Goal: Task Accomplishment & Management: Use online tool/utility

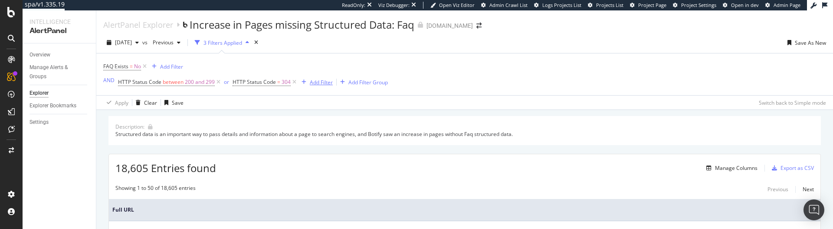
click at [315, 84] on div "Add Filter" at bounding box center [321, 82] width 23 height 7
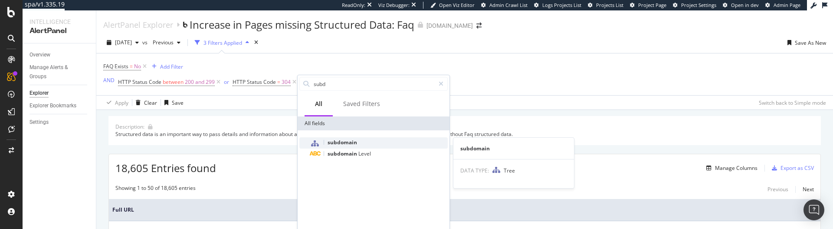
type input "subd"
click at [339, 138] on div "subdomain" at bounding box center [379, 142] width 138 height 11
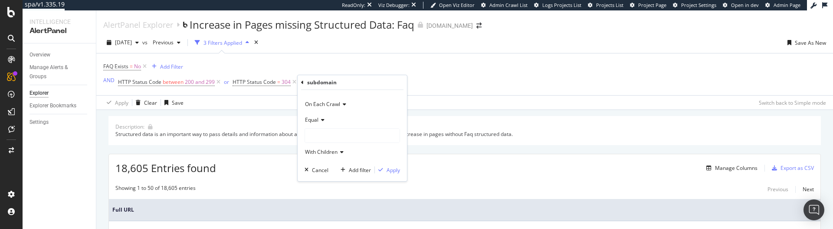
click at [321, 120] on icon at bounding box center [322, 119] width 6 height 5
click at [320, 146] on span "Not Equal" at bounding box center [320, 148] width 23 height 7
click at [324, 135] on div at bounding box center [352, 135] width 95 height 14
click at [329, 164] on span "homestore.zola.com" at bounding box center [335, 164] width 42 height 7
click at [391, 172] on div "Apply" at bounding box center [393, 169] width 13 height 7
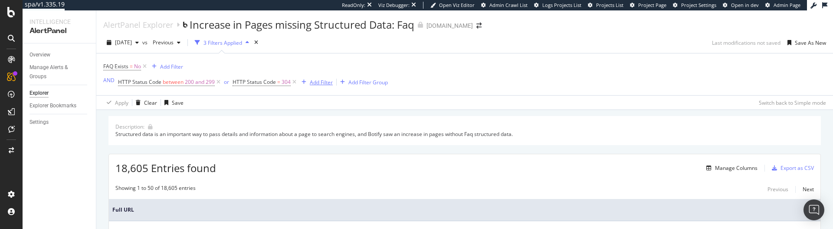
click at [317, 86] on div "Add Filter" at bounding box center [321, 82] width 23 height 7
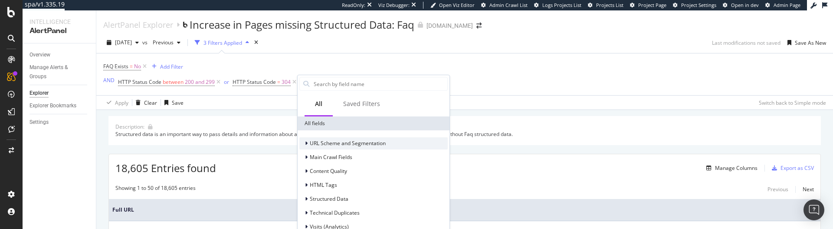
click at [332, 142] on span "URL Scheme and Segmentation" at bounding box center [348, 142] width 76 height 7
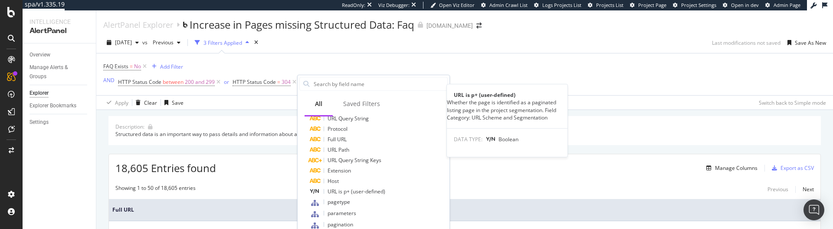
scroll to position [132, 0]
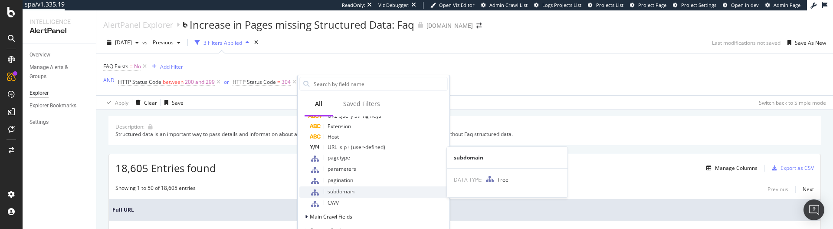
click at [342, 190] on span "subdomain" at bounding box center [341, 191] width 27 height 7
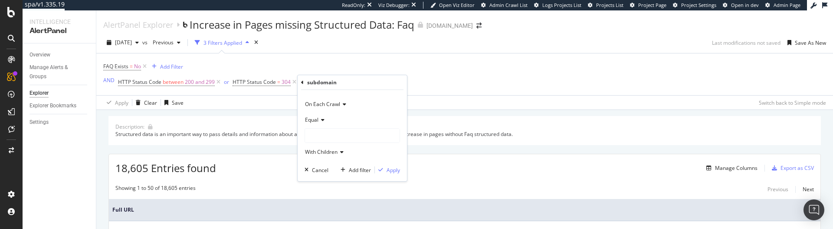
click at [333, 131] on div at bounding box center [352, 135] width 95 height 14
click at [333, 165] on span "homestore.zola.com" at bounding box center [335, 164] width 42 height 7
click at [382, 168] on icon "button" at bounding box center [381, 169] width 5 height 5
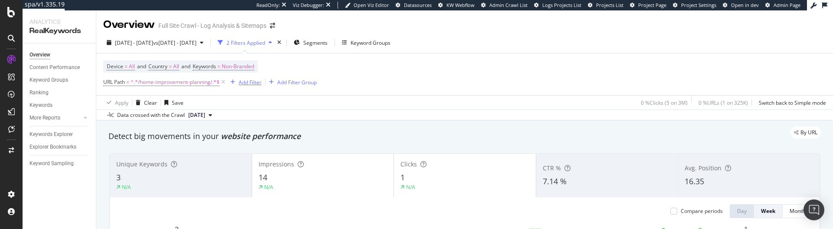
click at [250, 80] on div "Add Filter" at bounding box center [250, 82] width 23 height 7
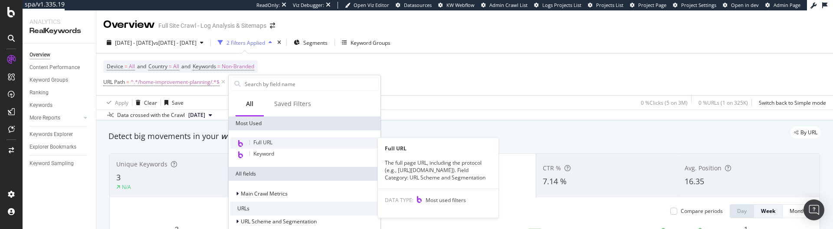
click at [270, 139] on span "Full URL" at bounding box center [263, 141] width 19 height 7
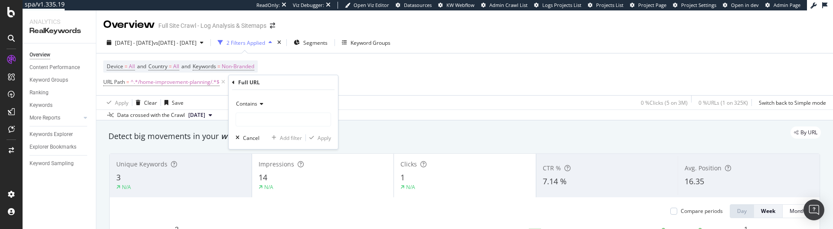
click at [256, 104] on span "Contains" at bounding box center [246, 103] width 21 height 7
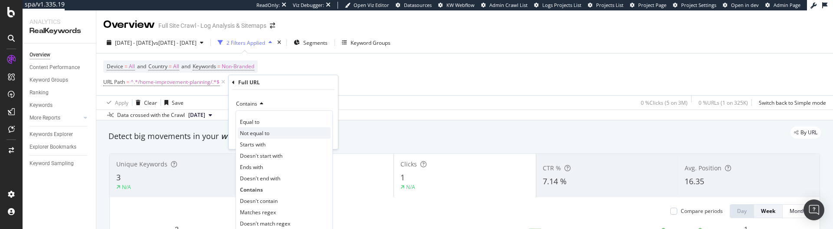
click at [257, 130] on span "Not equal to" at bounding box center [255, 132] width 30 height 7
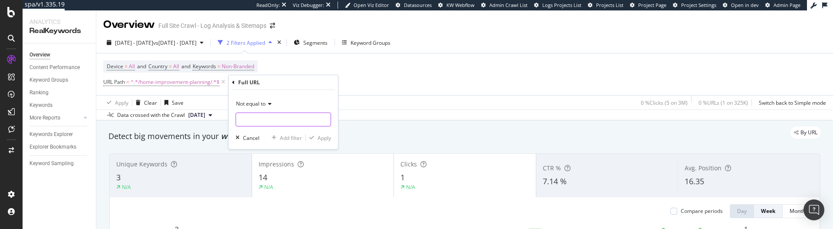
click at [260, 121] on input "text" at bounding box center [283, 119] width 95 height 14
type input "tzet"
click at [325, 137] on div "Apply" at bounding box center [324, 137] width 13 height 7
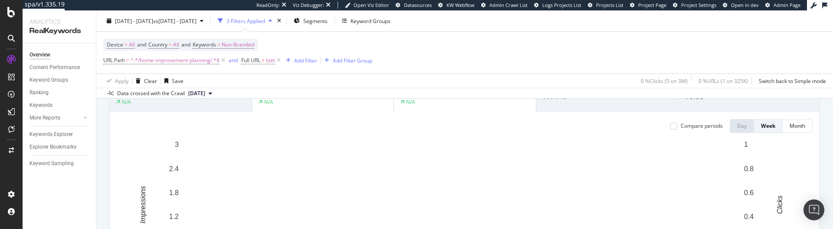
scroll to position [84, 0]
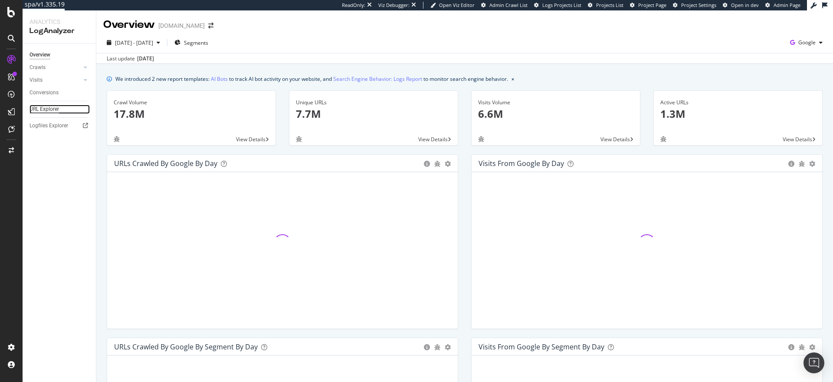
click at [51, 110] on div "URL Explorer" at bounding box center [45, 109] width 30 height 9
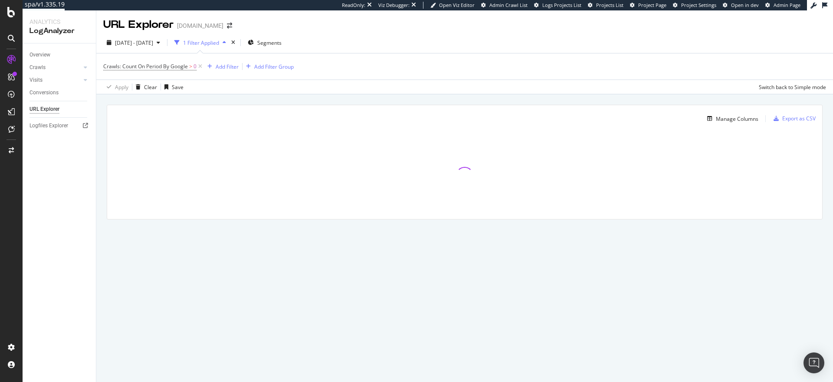
click at [183, 43] on div "button" at bounding box center [177, 42] width 12 height 12
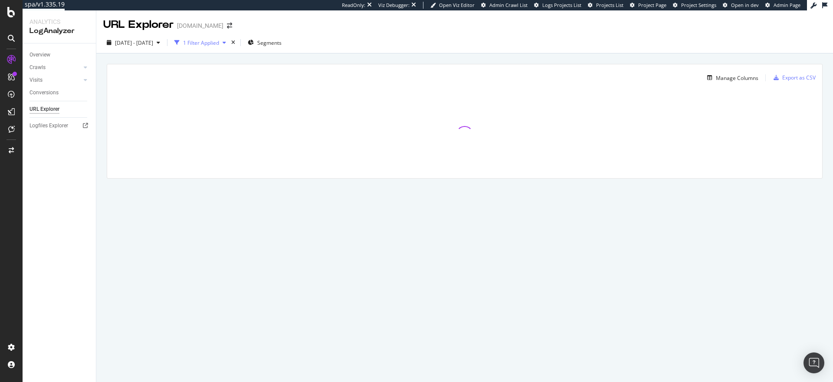
click at [209, 43] on div "1 Filter Applied" at bounding box center [201, 42] width 36 height 7
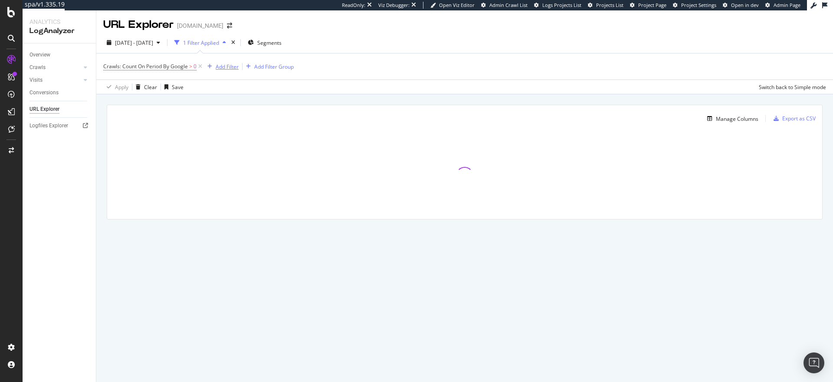
click at [215, 64] on div "button" at bounding box center [210, 66] width 12 height 5
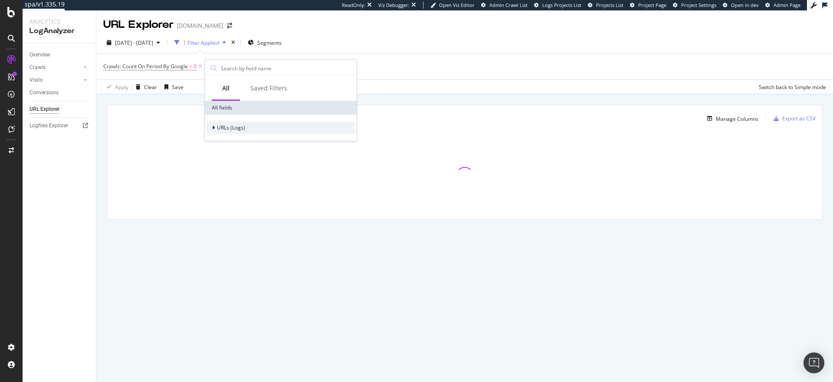
click at [224, 129] on span "URLs (Logs)" at bounding box center [231, 127] width 28 height 7
click at [226, 136] on span "URL Scheme" at bounding box center [237, 139] width 30 height 7
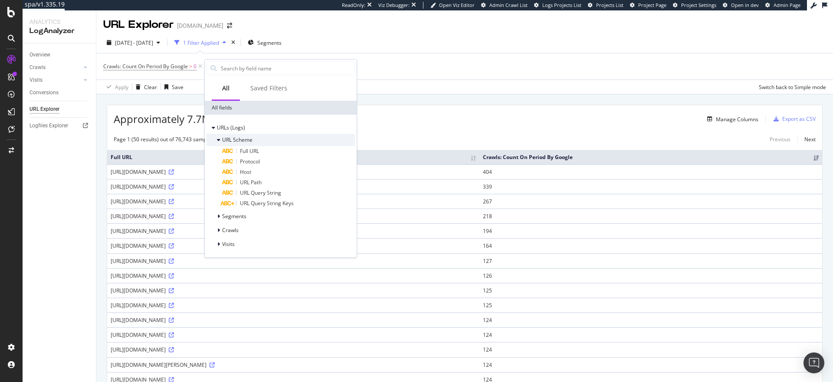
click at [226, 136] on span "URL Scheme" at bounding box center [237, 139] width 30 height 7
